Goal: Task Accomplishment & Management: Manage account settings

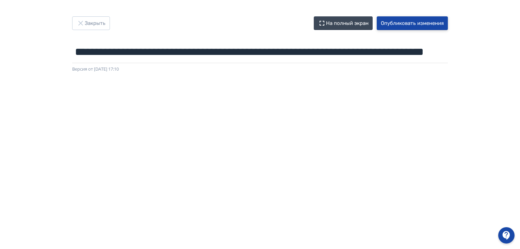
click at [408, 28] on button "Опубликовать изменения" at bounding box center [412, 23] width 71 height 14
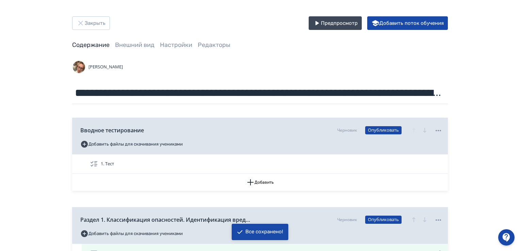
scroll to position [68, 0]
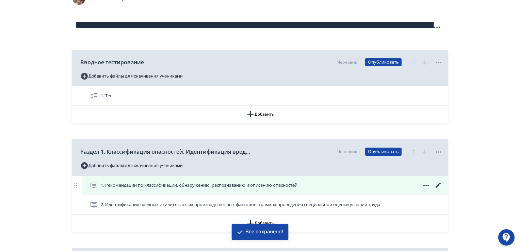
click at [442, 183] on icon at bounding box center [438, 185] width 8 height 8
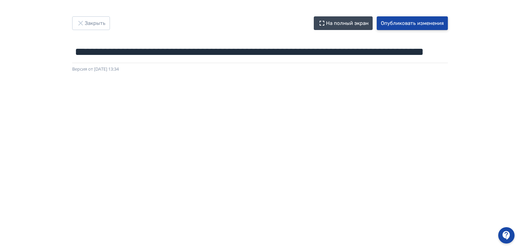
click at [421, 24] on button "Опубликовать изменения" at bounding box center [412, 23] width 71 height 14
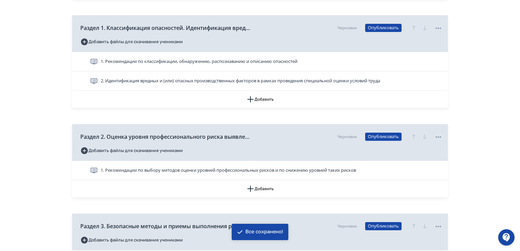
scroll to position [204, 0]
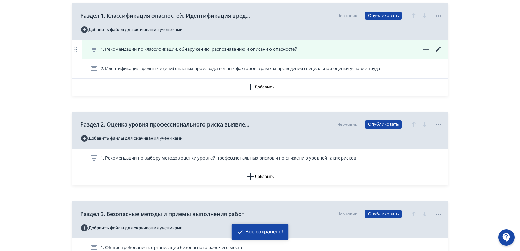
click at [204, 52] on span "1. Рекомендации по классификации, обнаружению, распознаванию и описанию опаснос…" at bounding box center [199, 49] width 197 height 7
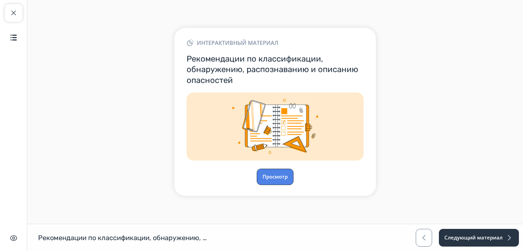
click at [282, 172] on button "Просмотр" at bounding box center [275, 177] width 37 height 16
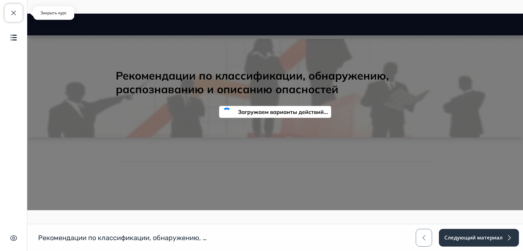
click at [15, 18] on button "Закрыть курс" at bounding box center [14, 13] width 18 height 18
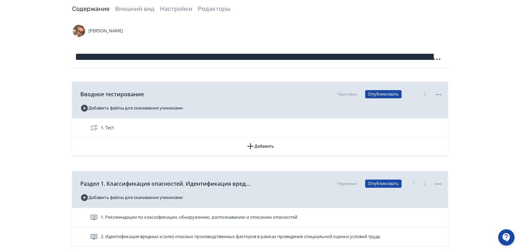
scroll to position [136, 0]
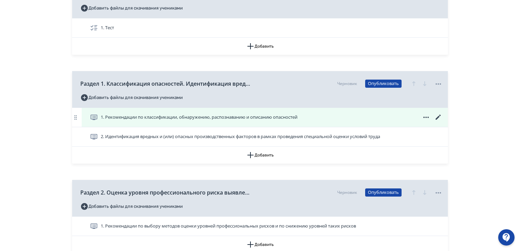
click at [245, 116] on span "1. Рекомендации по классификации, обнаружению, распознаванию и описанию опаснос…" at bounding box center [199, 117] width 197 height 7
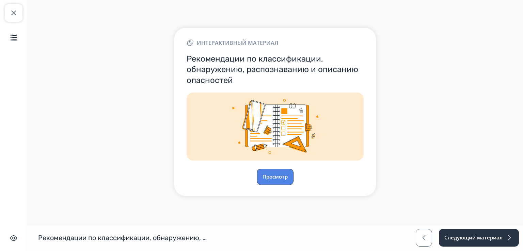
click at [279, 174] on button "Просмотр" at bounding box center [275, 177] width 37 height 16
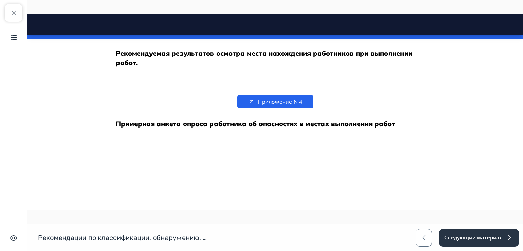
scroll to position [7787, 0]
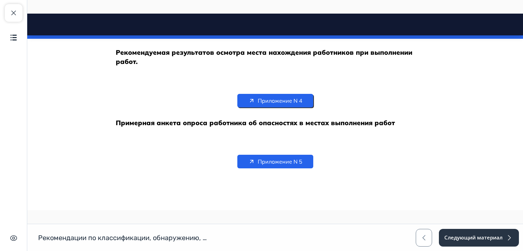
click at [258, 105] on span "Приложение N 4" at bounding box center [280, 101] width 45 height 8
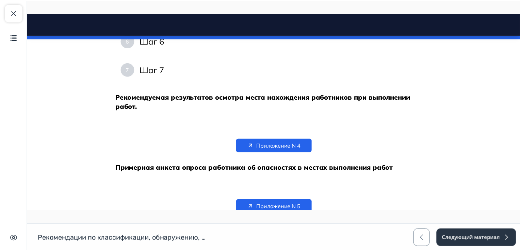
scroll to position [7549, 0]
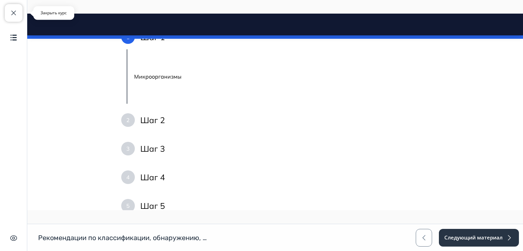
drag, startPoint x: 17, startPoint y: 13, endPoint x: 112, endPoint y: 55, distance: 104.1
click at [17, 13] on span "button" at bounding box center [14, 13] width 8 height 8
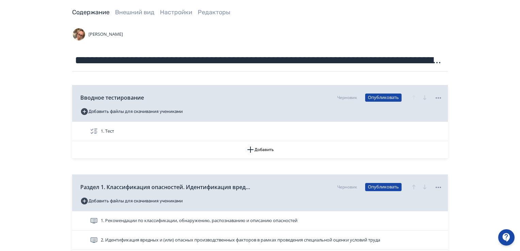
scroll to position [136, 0]
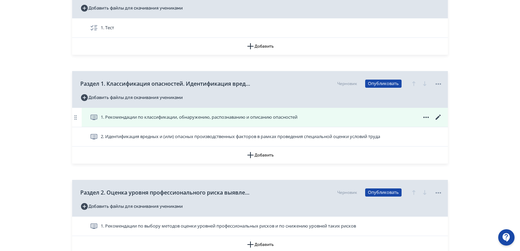
click at [163, 119] on span "1. Рекомендации по классификации, обнаружению, распознаванию и описанию опаснос…" at bounding box center [199, 117] width 197 height 7
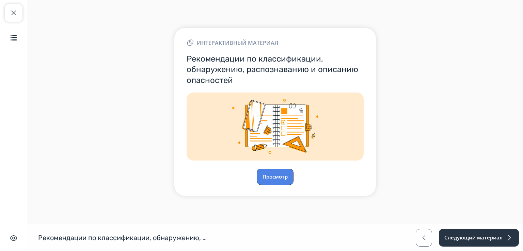
click at [280, 176] on button "Просмотр" at bounding box center [275, 177] width 37 height 16
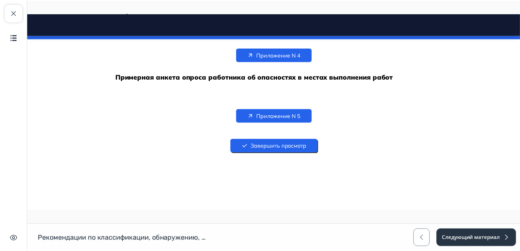
scroll to position [7821, 0]
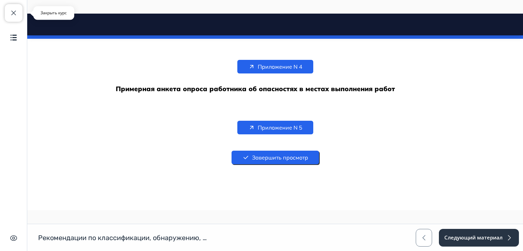
click at [11, 12] on button "Закрыть курс" at bounding box center [14, 13] width 18 height 18
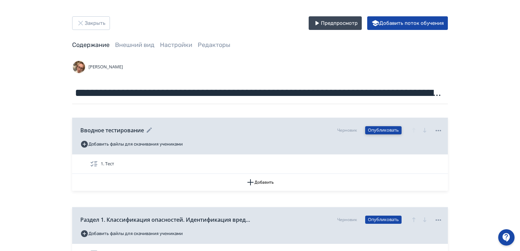
click at [379, 129] on button "Опубликовать" at bounding box center [383, 130] width 36 height 8
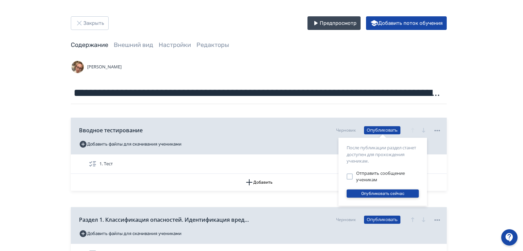
click at [374, 194] on button "Опубликовать сейчас" at bounding box center [383, 194] width 72 height 8
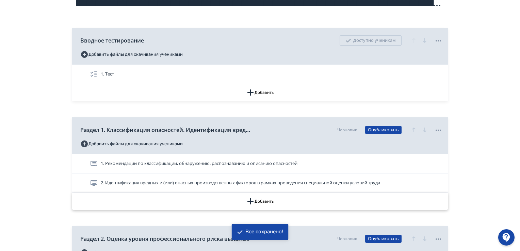
scroll to position [102, 0]
